Goal: Task Accomplishment & Management: Manage account settings

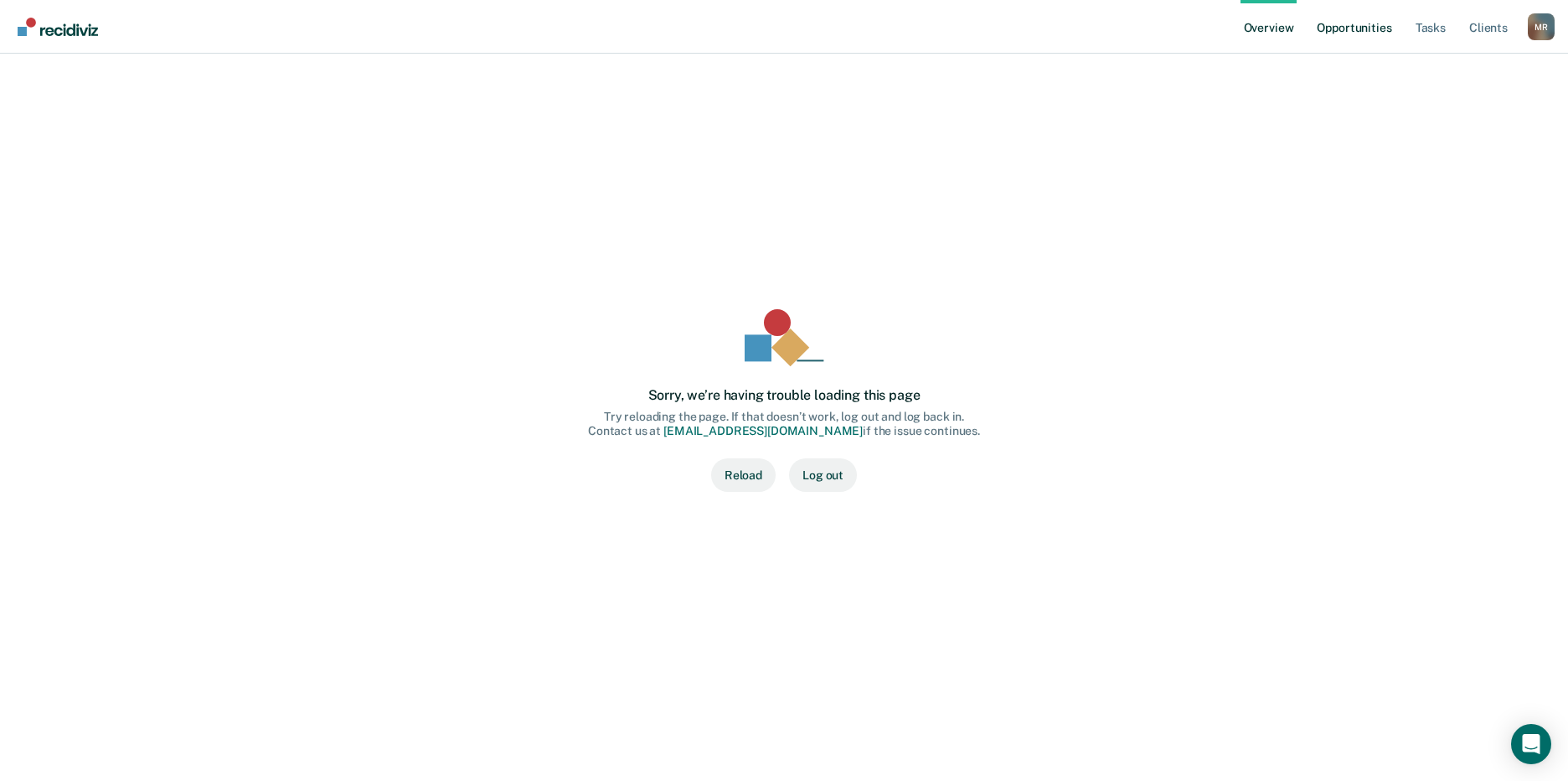
click at [1343, 24] on link "Opportunities" at bounding box center [1355, 26] width 82 height 53
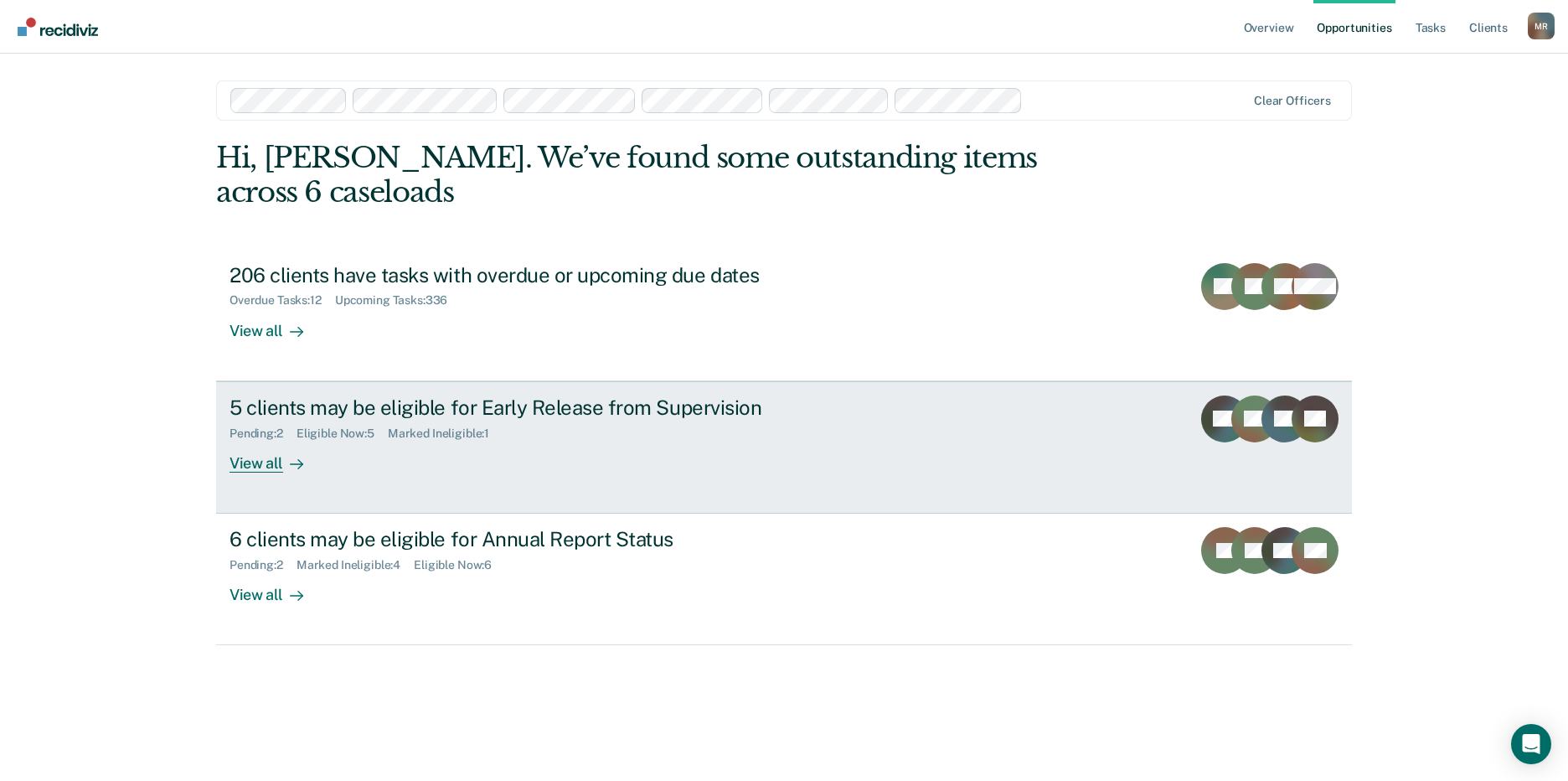
click at [287, 416] on div "5 clients may be eligible for Early Release from Supervision" at bounding box center [524, 407] width 588 height 24
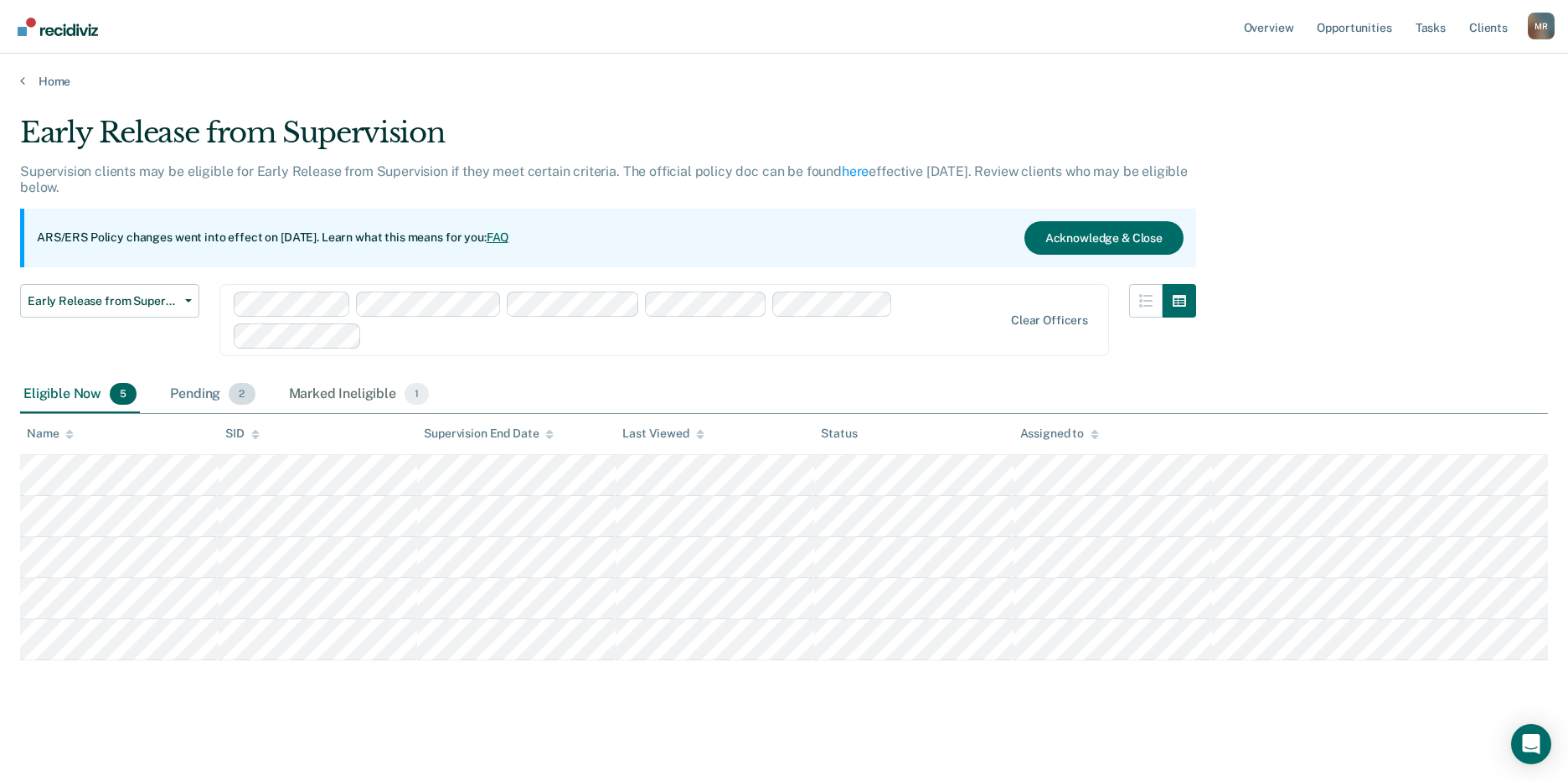
click at [184, 392] on div "Pending 2" at bounding box center [212, 395] width 91 height 37
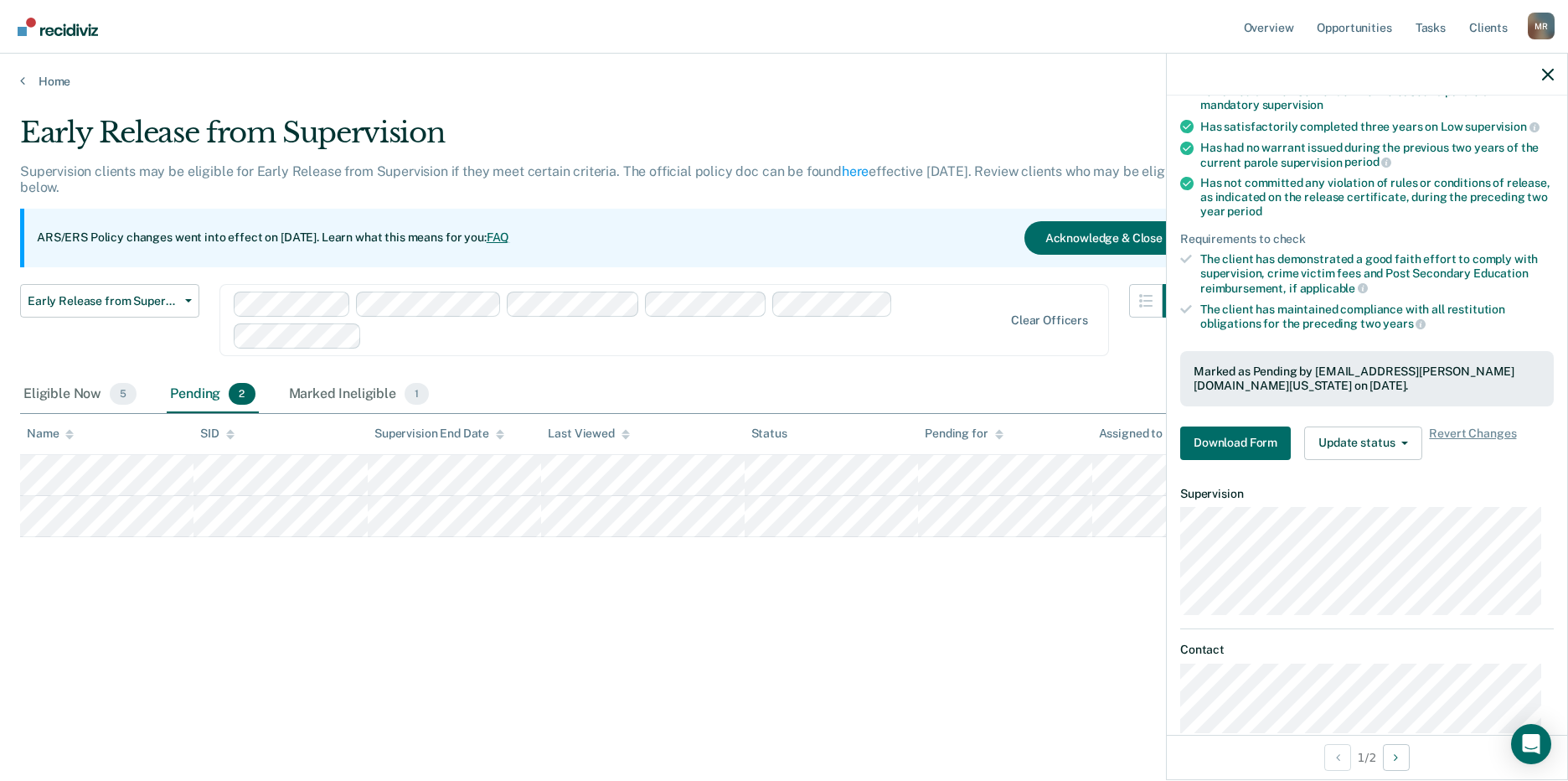
scroll to position [206, 0]
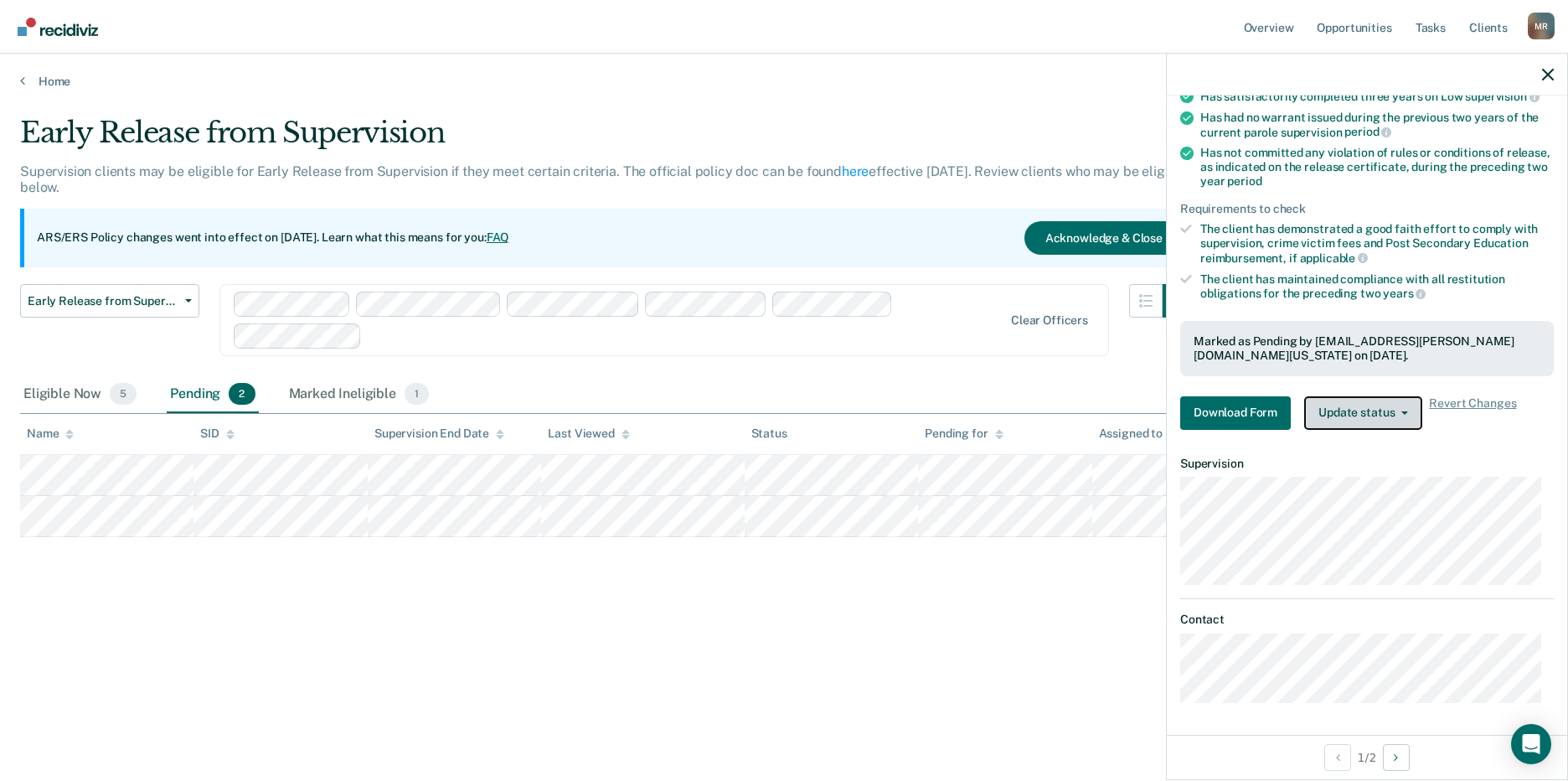
click at [1370, 416] on button "Update status" at bounding box center [1363, 412] width 118 height 34
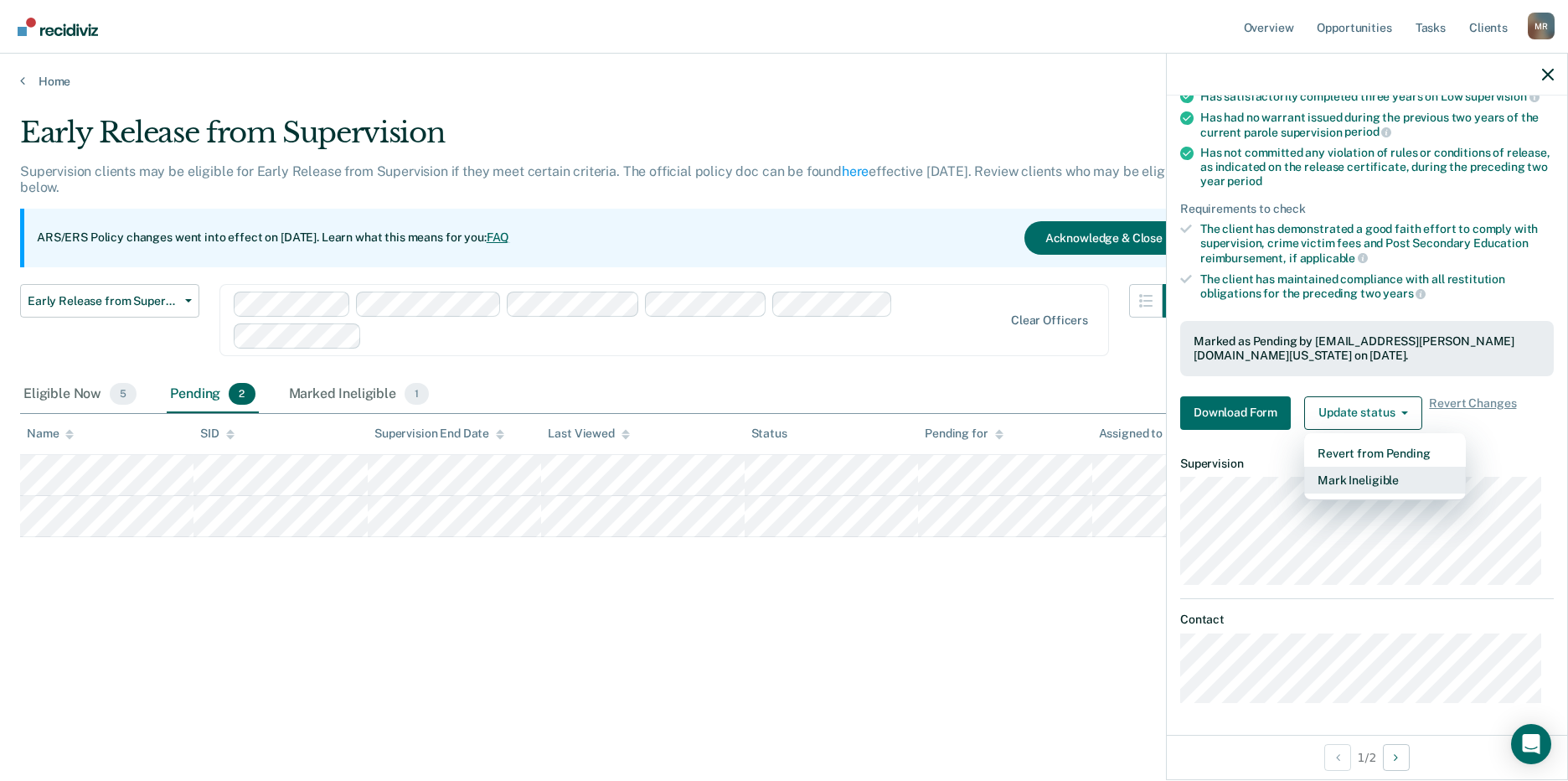
click at [1372, 481] on button "Mark Ineligible" at bounding box center [1385, 480] width 162 height 27
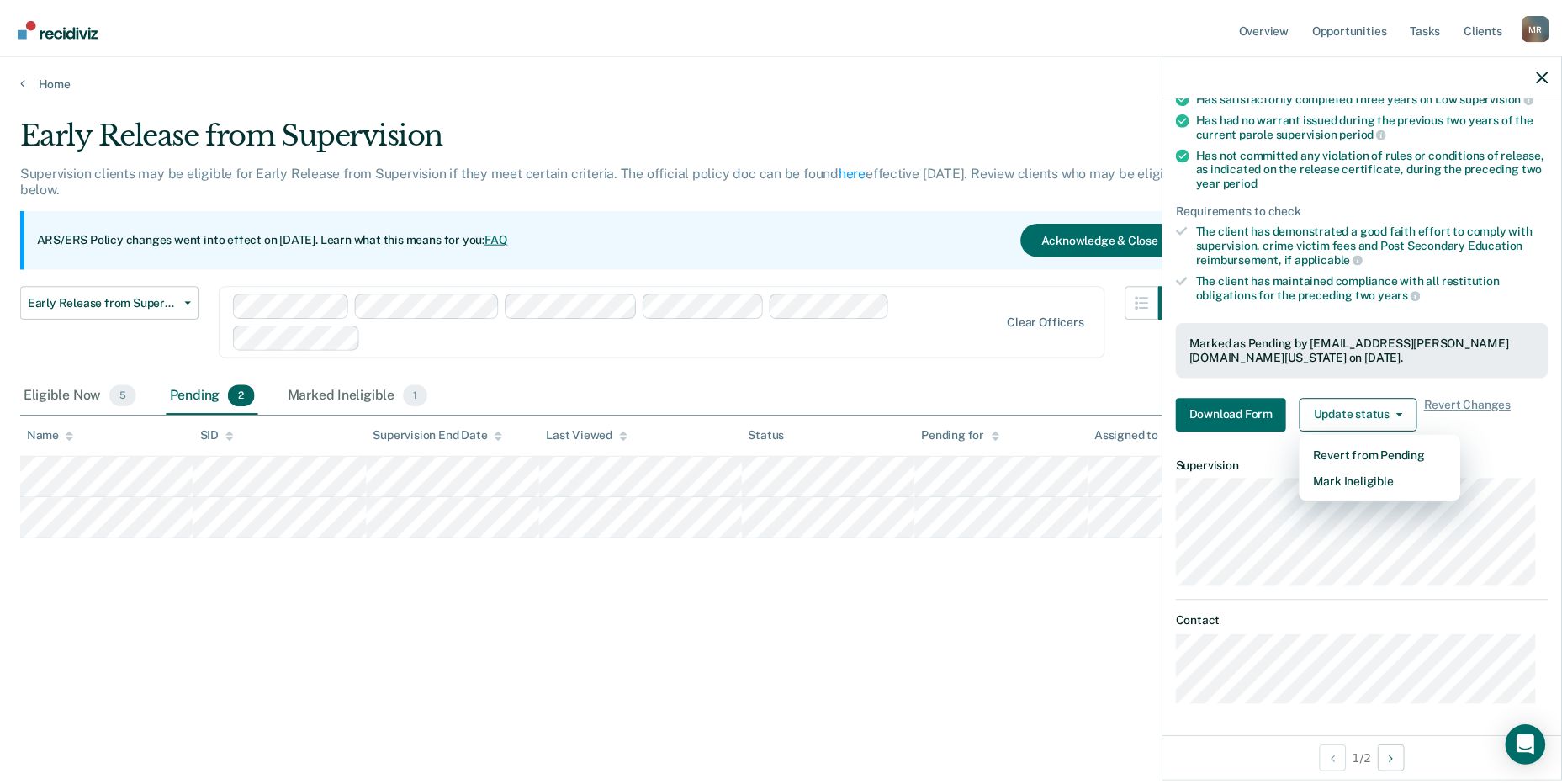
scroll to position [0, 0]
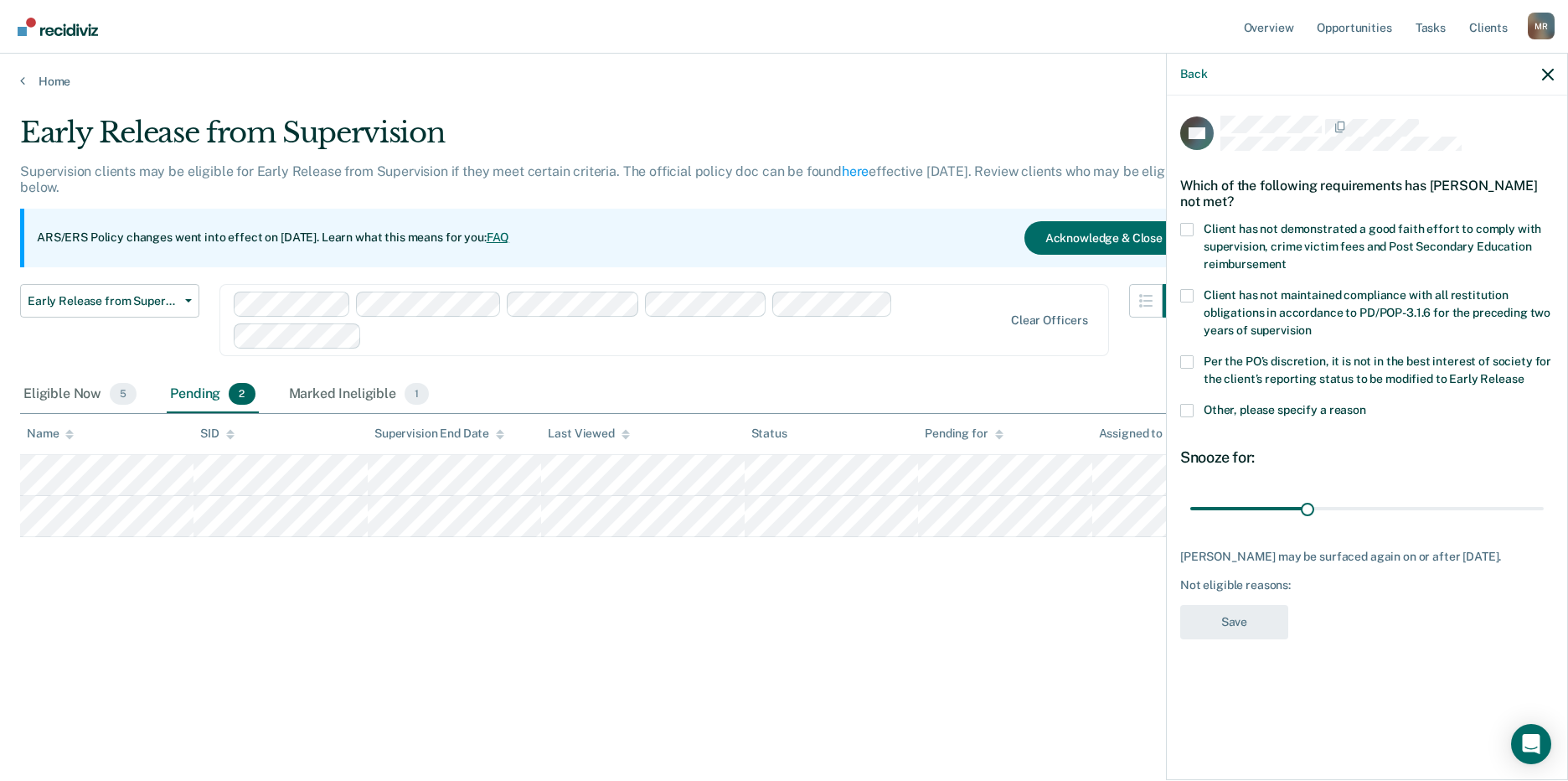
click at [1188, 365] on span at bounding box center [1187, 362] width 14 height 14
click at [1523, 373] on input "Per the PO’s discretion, it is not in the best interest of society for the clie…" at bounding box center [1523, 373] width 0 height 0
click at [1231, 630] on button "Save" at bounding box center [1233, 621] width 108 height 34
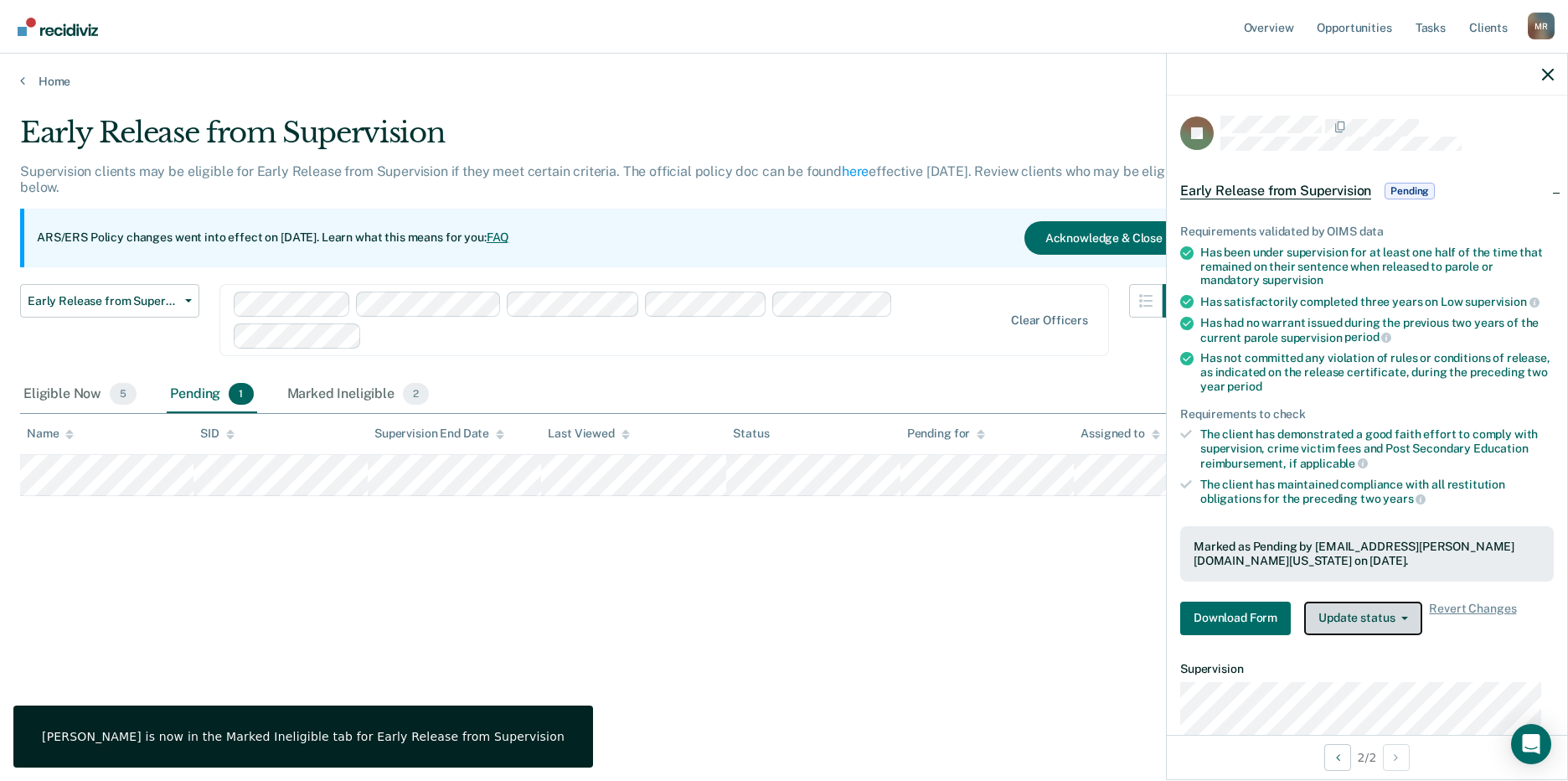
click at [1393, 616] on button "Update status" at bounding box center [1363, 618] width 118 height 34
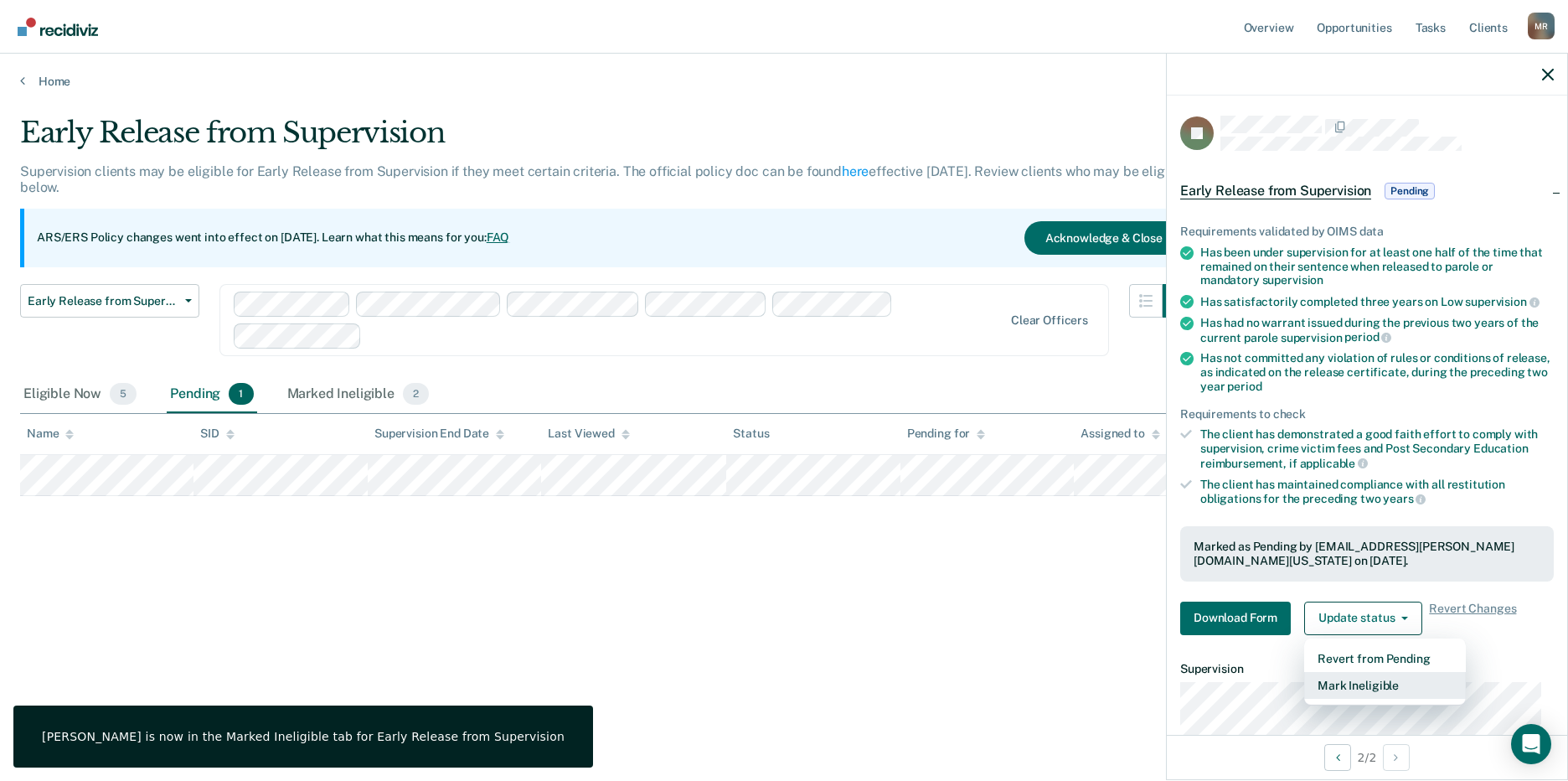
click at [1365, 683] on button "Mark Ineligible" at bounding box center [1385, 685] width 162 height 27
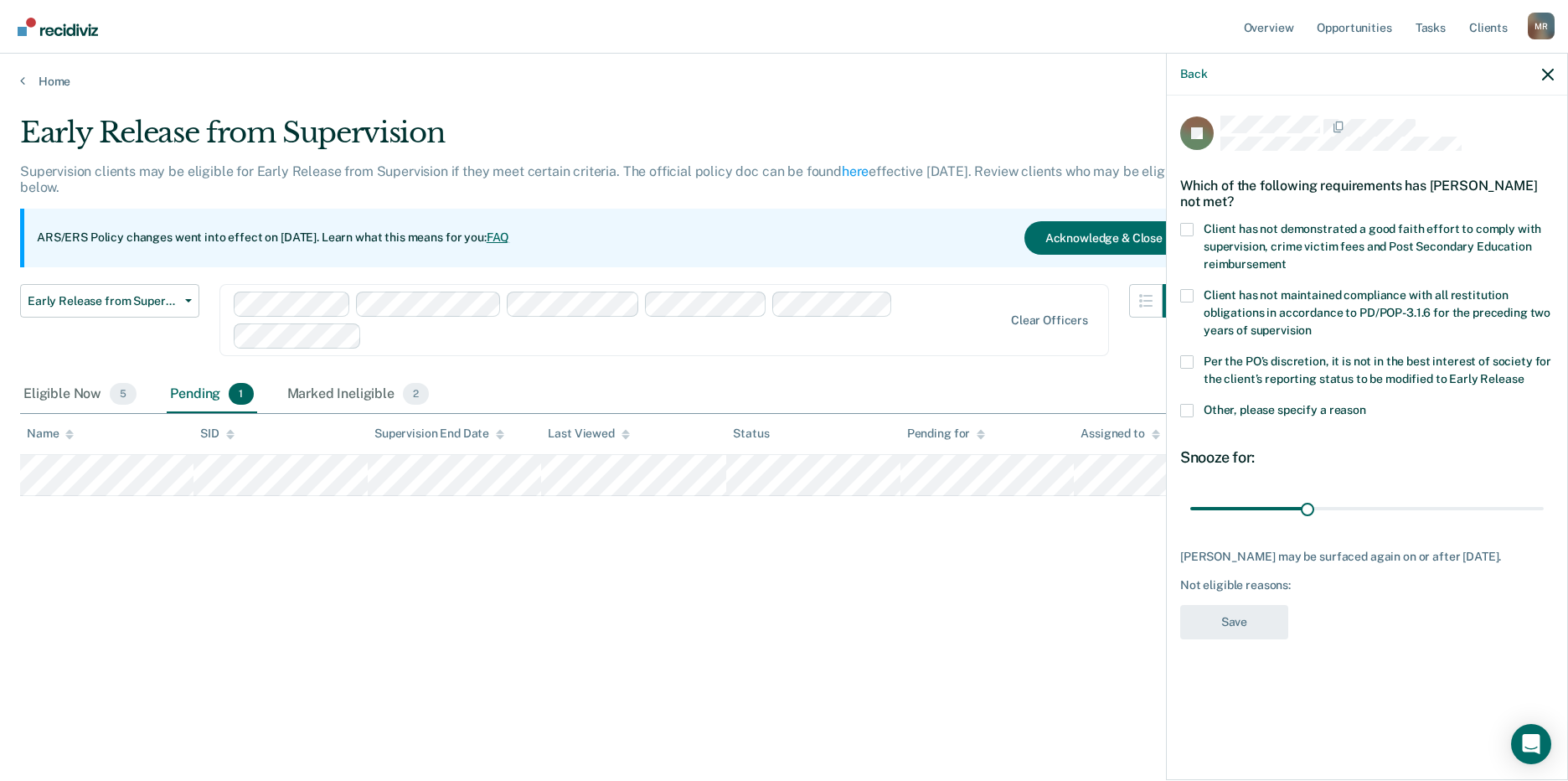
click at [1192, 359] on span at bounding box center [1187, 362] width 14 height 14
click at [1523, 373] on input "Per the PO’s discretion, it is not in the best interest of society for the clie…" at bounding box center [1523, 373] width 0 height 0
click at [1229, 627] on button "Save" at bounding box center [1233, 621] width 108 height 34
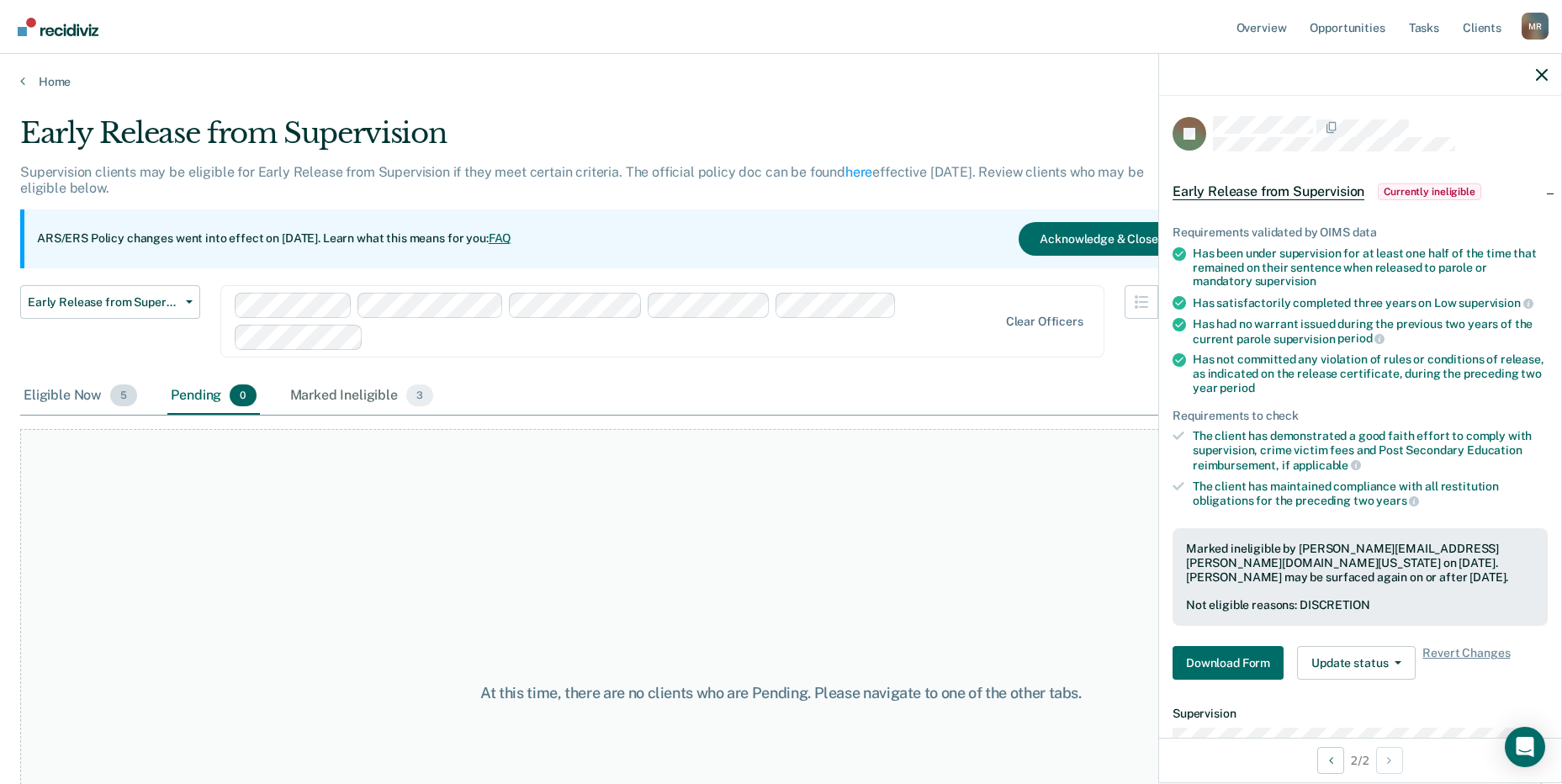
click at [53, 397] on div "Eligible Now 5" at bounding box center [80, 396] width 120 height 37
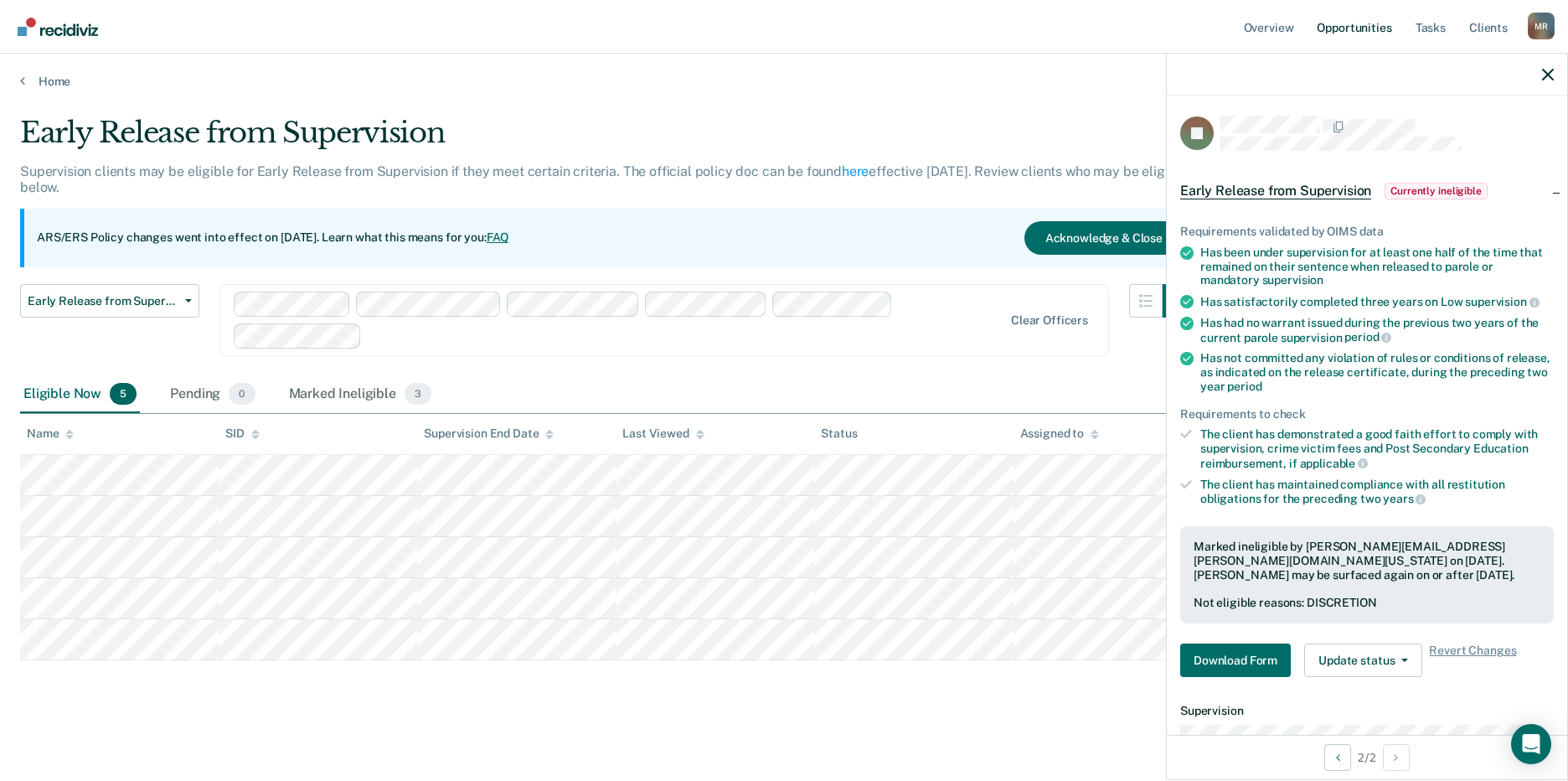
click at [1352, 27] on link "Opportunities" at bounding box center [1355, 26] width 82 height 53
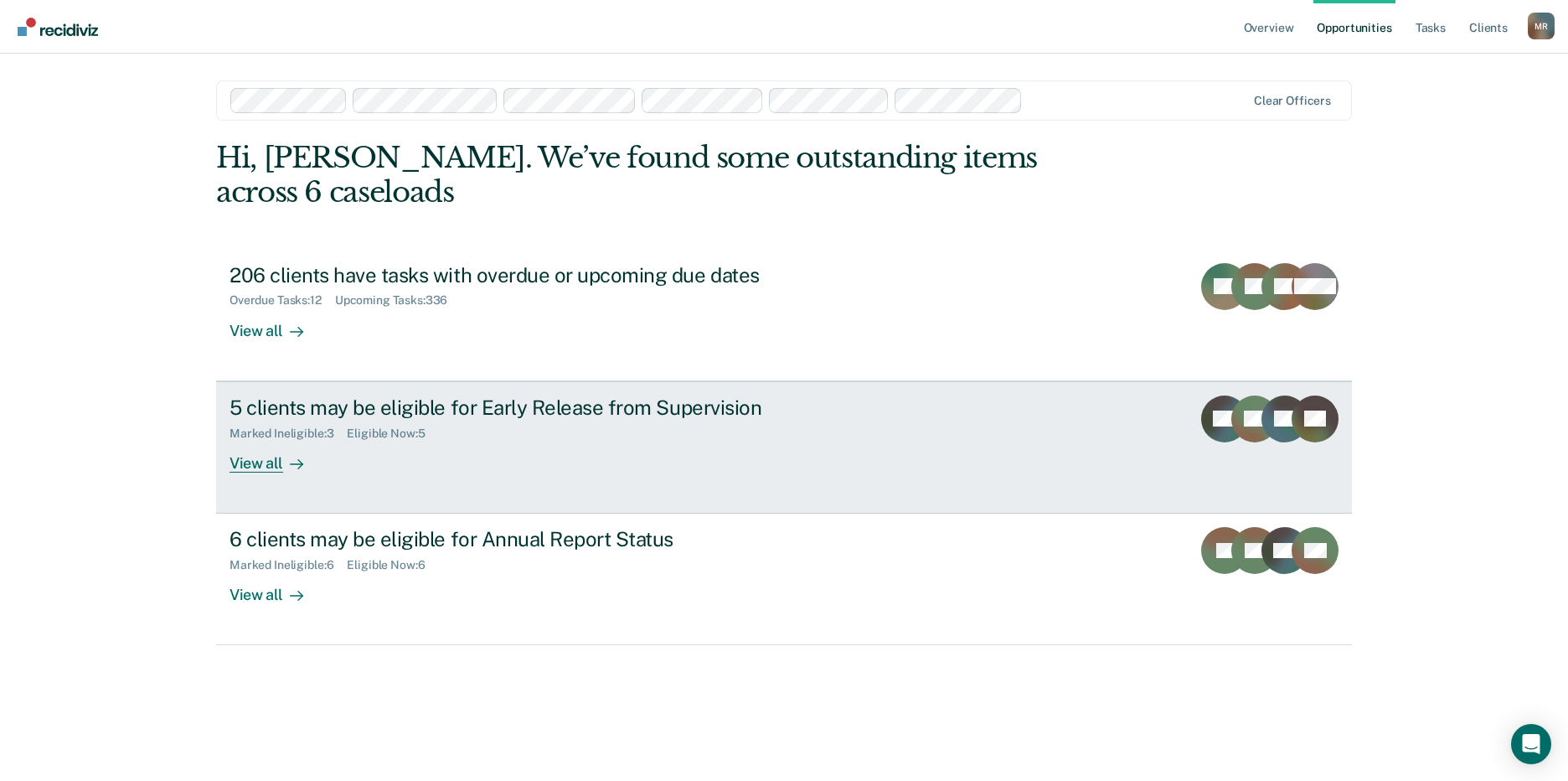
click at [277, 417] on div "5 clients may be eligible for Early Release from Supervision" at bounding box center [524, 407] width 588 height 24
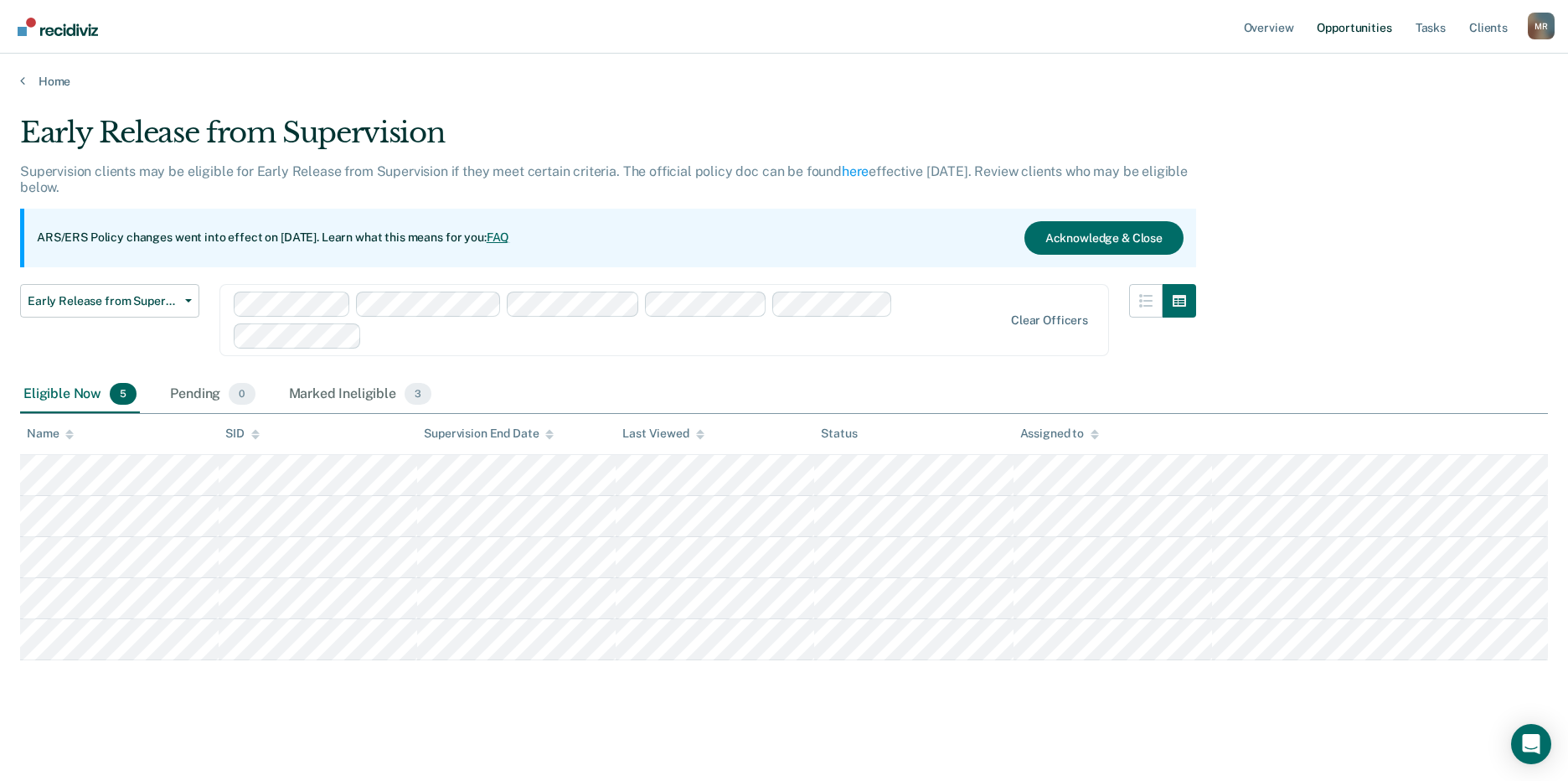
click at [1365, 24] on link "Opportunities" at bounding box center [1355, 26] width 82 height 53
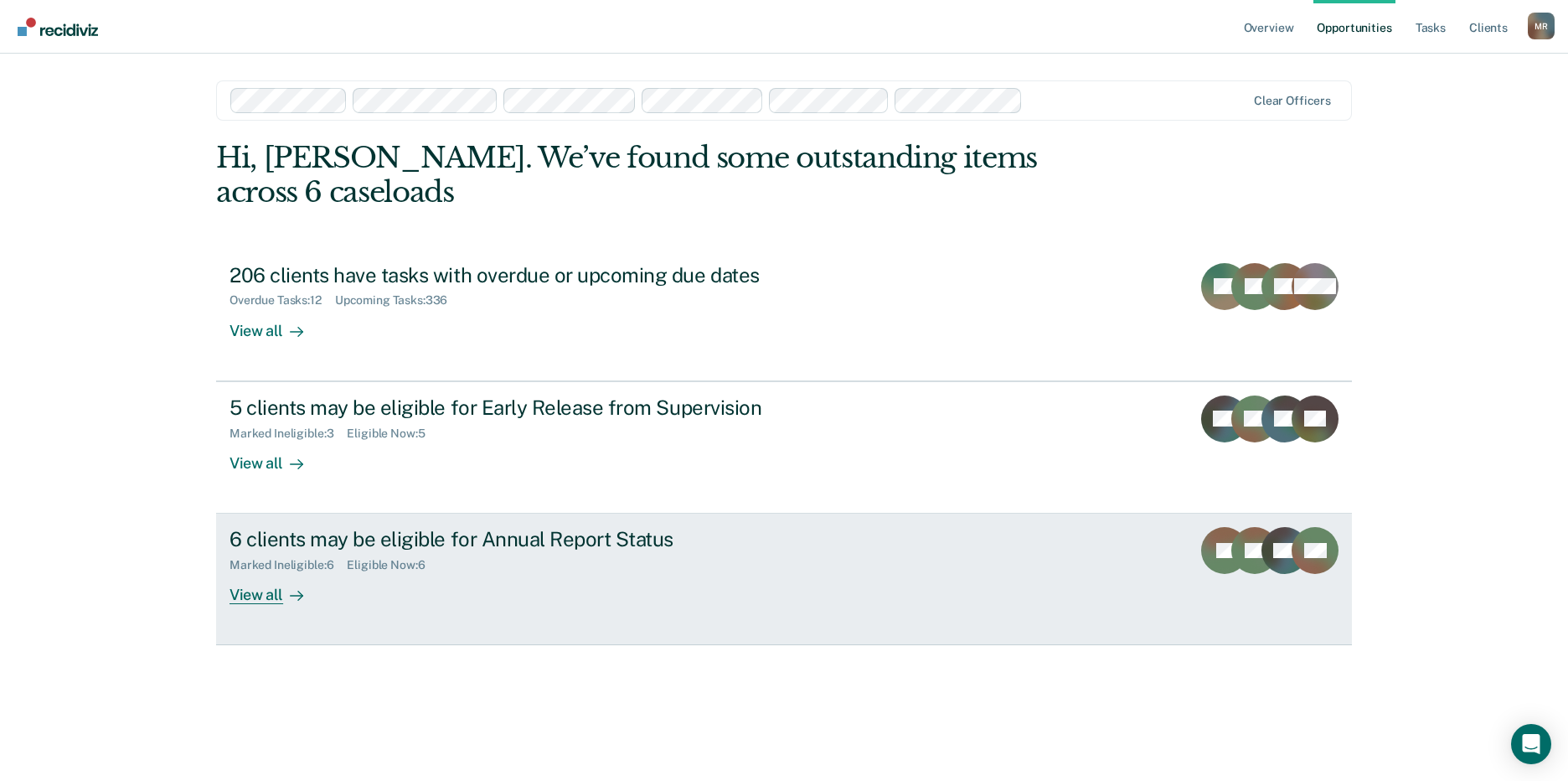
click at [296, 542] on div "6 clients may be eligible for Annual Report Status" at bounding box center [524, 538] width 588 height 24
